Goal: Task Accomplishment & Management: Manage account settings

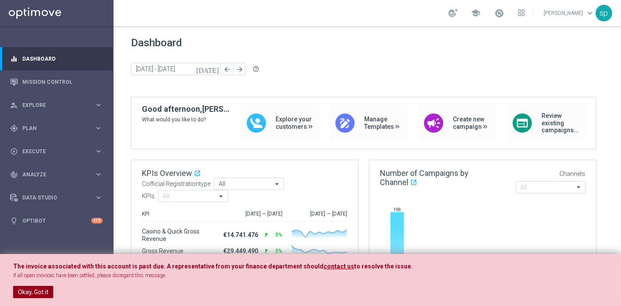
click at [34, 293] on button "Okay, Got it" at bounding box center [33, 292] width 40 height 12
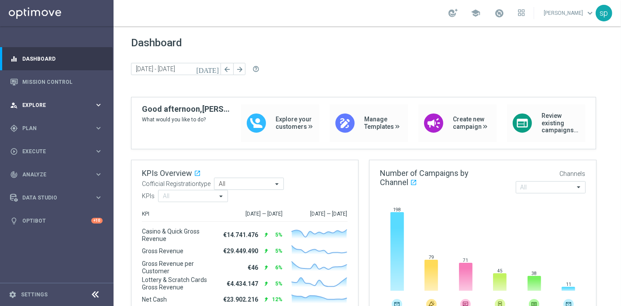
click at [27, 104] on span "Explore" at bounding box center [58, 105] width 72 height 5
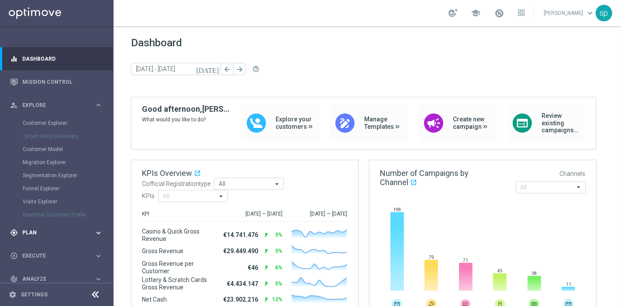
click at [32, 230] on span "Plan" at bounding box center [58, 232] width 72 height 5
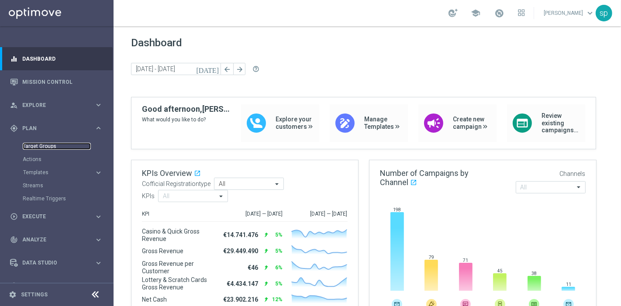
click at [38, 145] on link "Target Groups" at bounding box center [57, 146] width 68 height 7
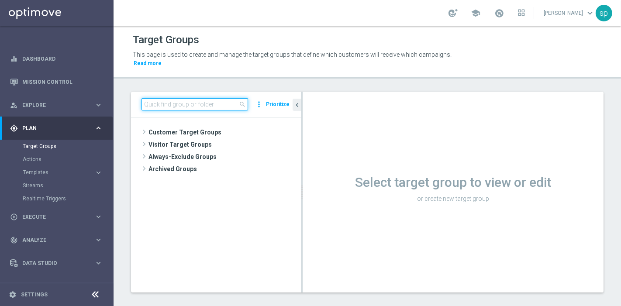
click at [175, 98] on input at bounding box center [194, 104] width 107 height 12
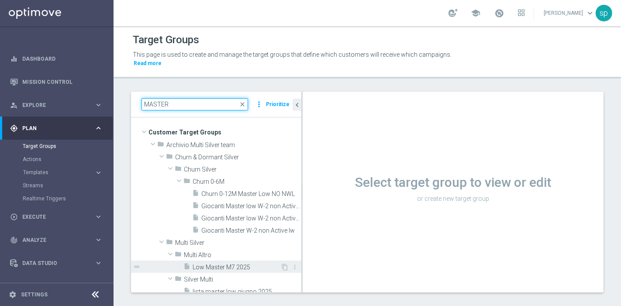
type input "MASTER"
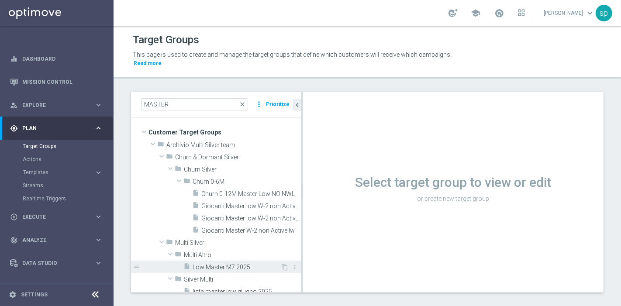
click at [230, 264] on span "Low Master M7 2025" at bounding box center [237, 267] width 88 height 7
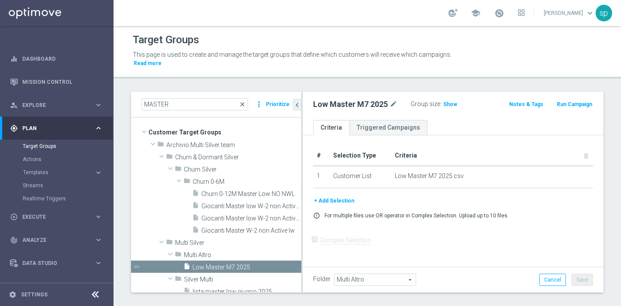
click at [243, 101] on span "close" at bounding box center [242, 104] width 7 height 7
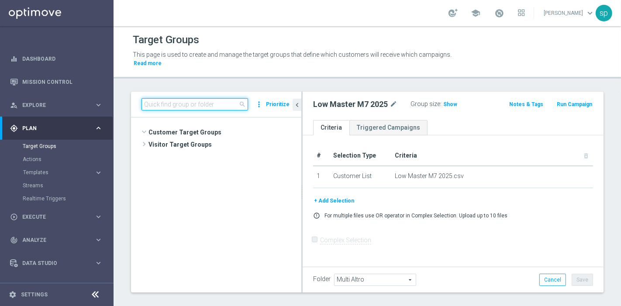
scroll to position [1785, 0]
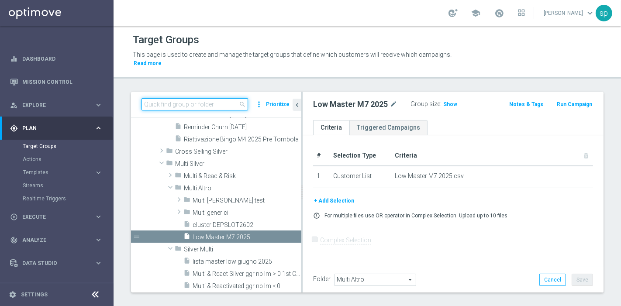
click at [192, 98] on input at bounding box center [194, 104] width 107 height 12
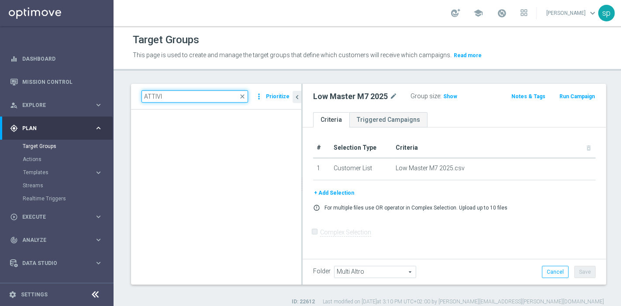
type input "ATTIVI"
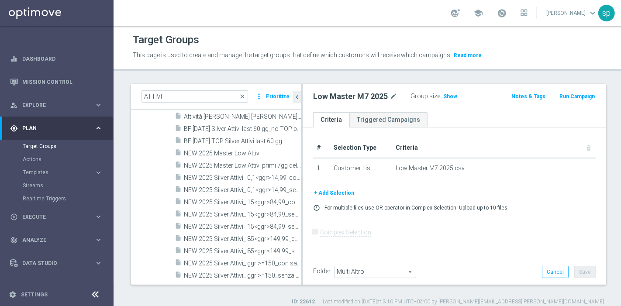
scroll to position [304, 0]
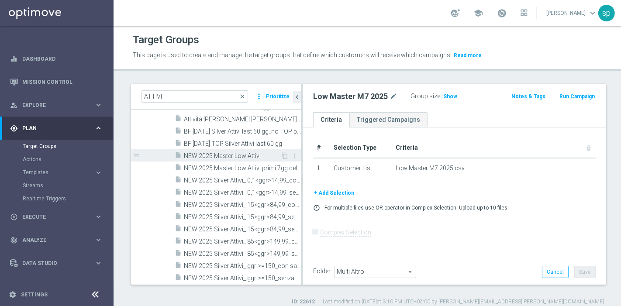
click at [196, 156] on span "NEW 2025 Master Low Attivi" at bounding box center [232, 155] width 96 height 7
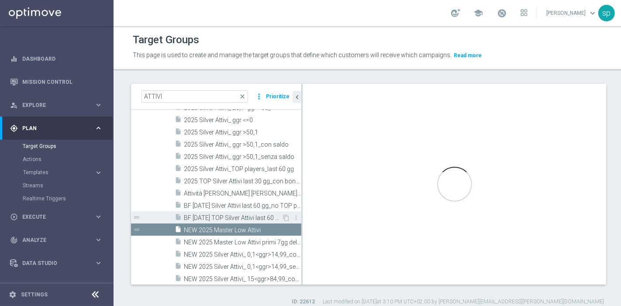
type input "silver NO"
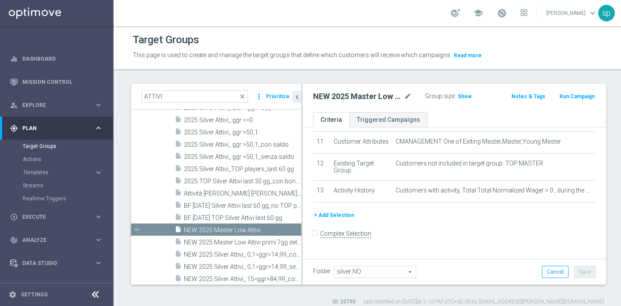
scroll to position [296, 0]
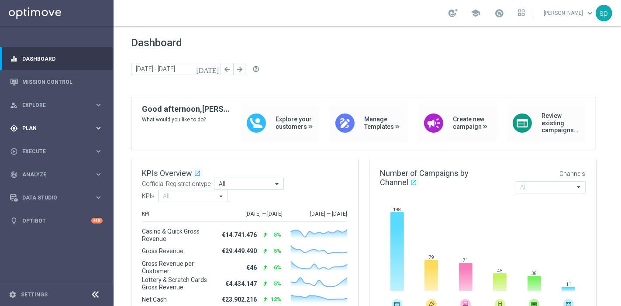
click at [34, 128] on span "Plan" at bounding box center [58, 128] width 72 height 5
click at [35, 217] on span "Execute" at bounding box center [58, 216] width 72 height 5
click at [41, 126] on span "Plan" at bounding box center [58, 128] width 72 height 5
click at [38, 148] on link "Target Groups" at bounding box center [57, 146] width 68 height 7
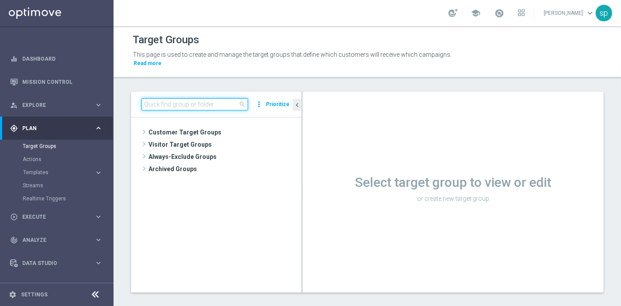
click at [227, 98] on input at bounding box center [194, 104] width 107 height 12
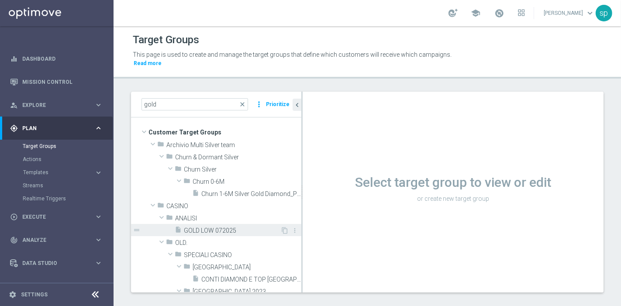
click at [248, 227] on span "GOLD LOW 072025" at bounding box center [232, 230] width 96 height 7
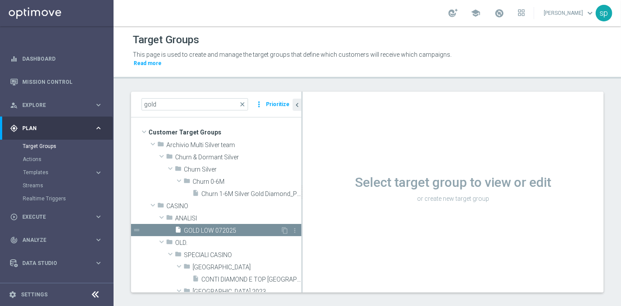
click at [248, 227] on span "GOLD LOW 072025" at bounding box center [232, 230] width 96 height 7
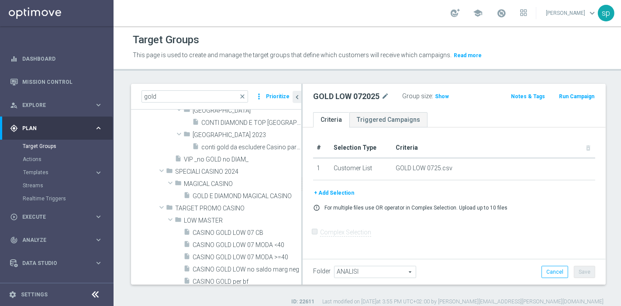
scroll to position [155, 0]
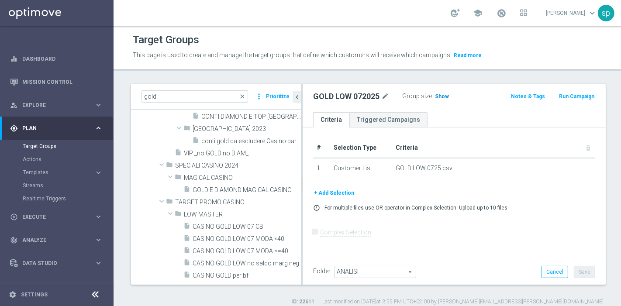
click at [438, 95] on span "Show" at bounding box center [442, 96] width 14 height 6
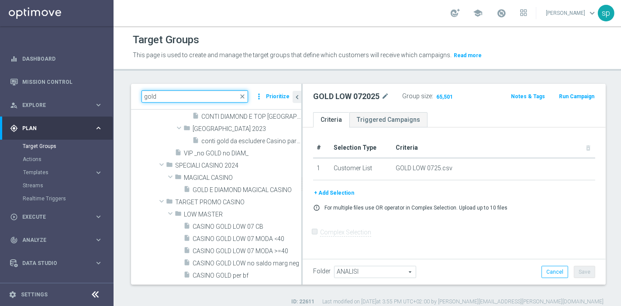
click at [156, 96] on input "gold" at bounding box center [194, 96] width 107 height 12
type input "g"
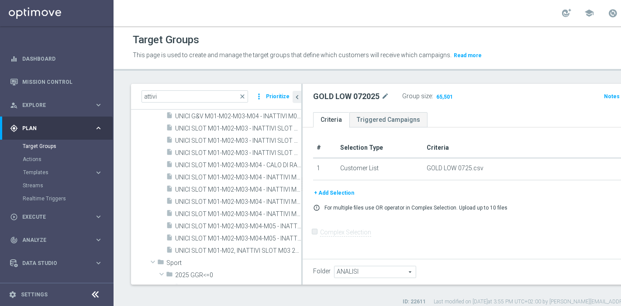
scroll to position [1277, 0]
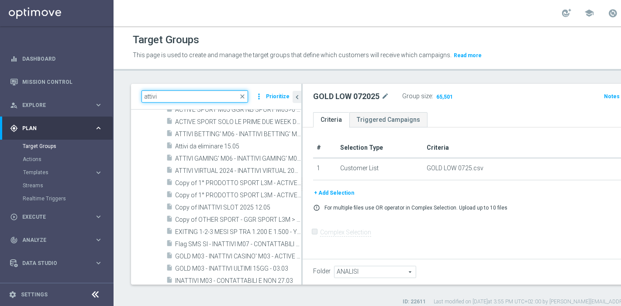
click at [193, 94] on input "attivi" at bounding box center [194, 96] width 107 height 12
type input "attivi"
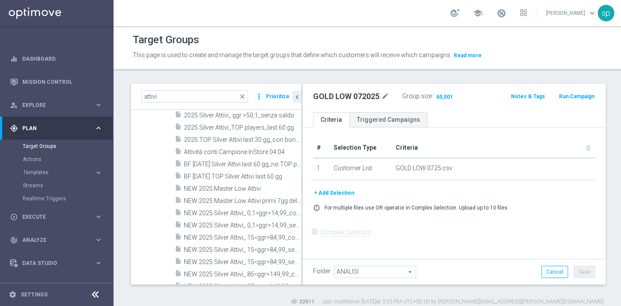
scroll to position [291, 0]
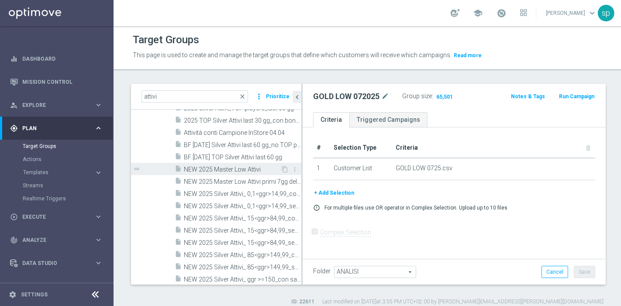
click at [221, 166] on span "NEW 2025 Master Low Attivi" at bounding box center [232, 169] width 96 height 7
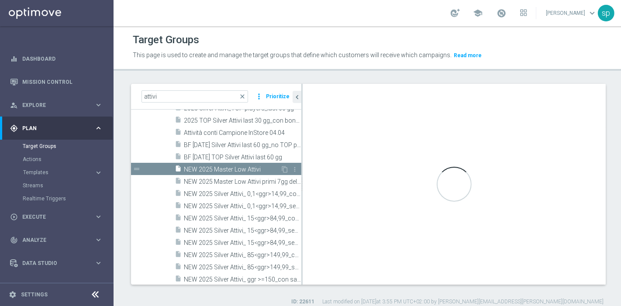
type input "silver NO"
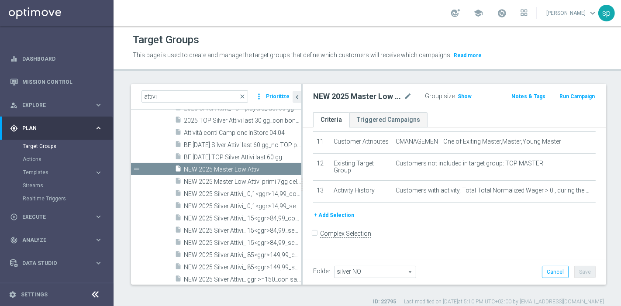
scroll to position [283, 0]
click at [459, 98] on span "Show" at bounding box center [465, 96] width 14 height 6
click at [486, 64] on header "Target Groups This page is used to create and manage the target groups that def…" at bounding box center [369, 48] width 510 height 45
